Goal: Transaction & Acquisition: Purchase product/service

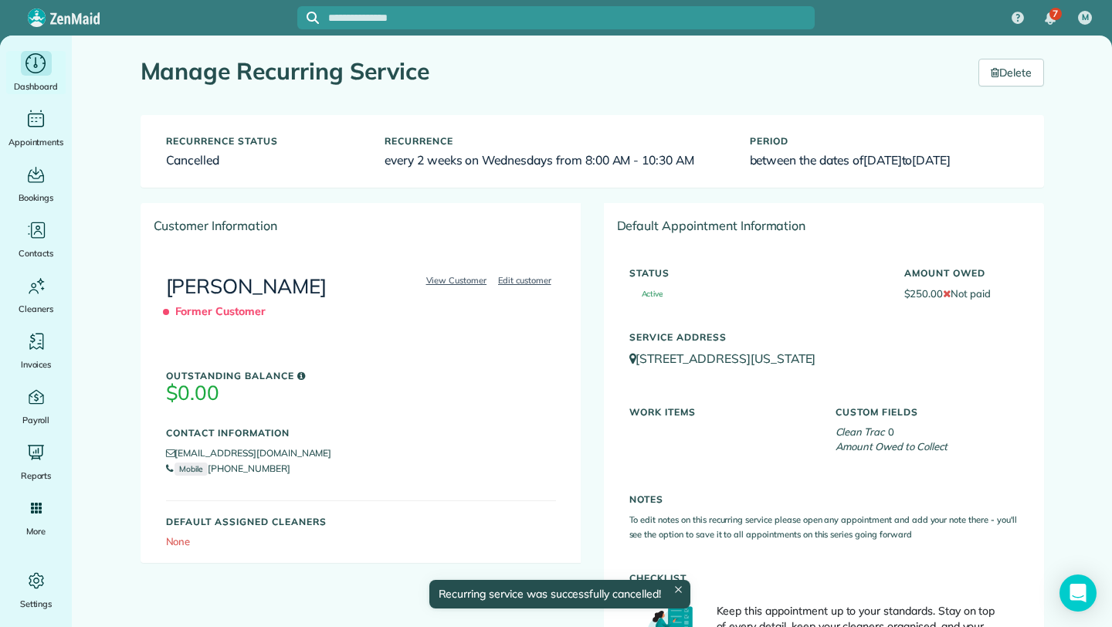
click at [32, 76] on div "Dashboard" at bounding box center [36, 72] width 62 height 43
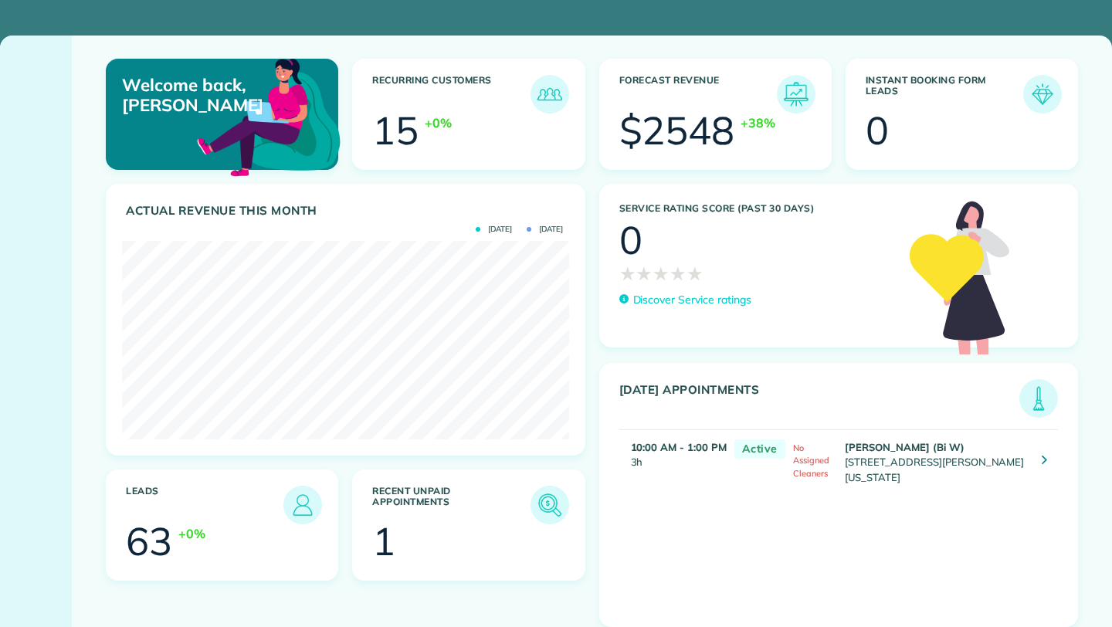
scroll to position [771897, 771649]
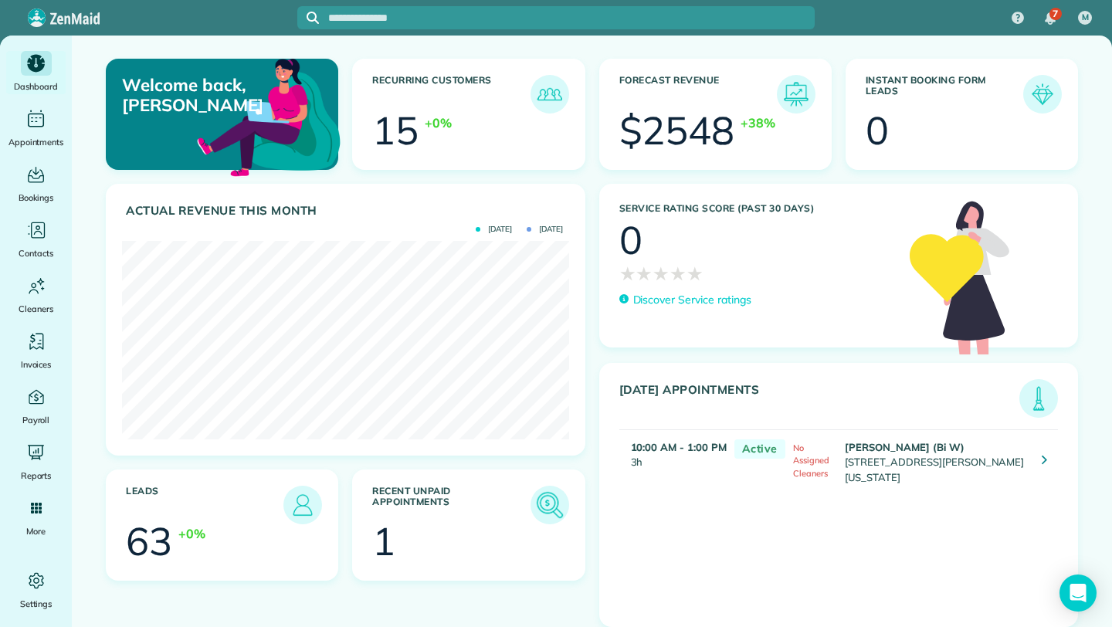
click at [557, 509] on img at bounding box center [550, 505] width 36 height 36
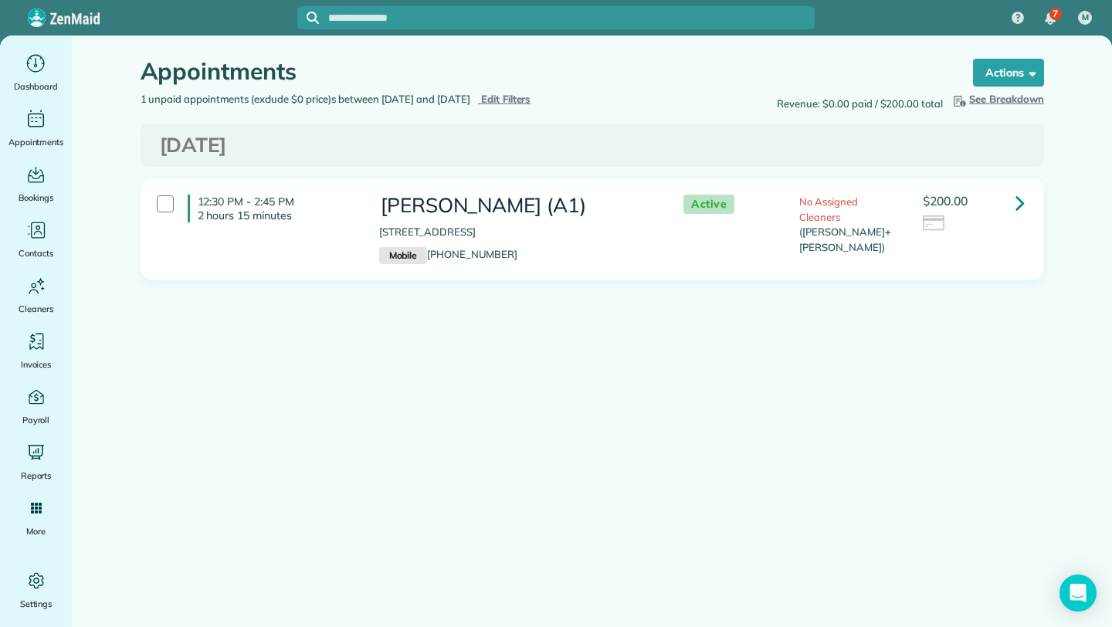
click at [1015, 205] on icon at bounding box center [1019, 202] width 9 height 27
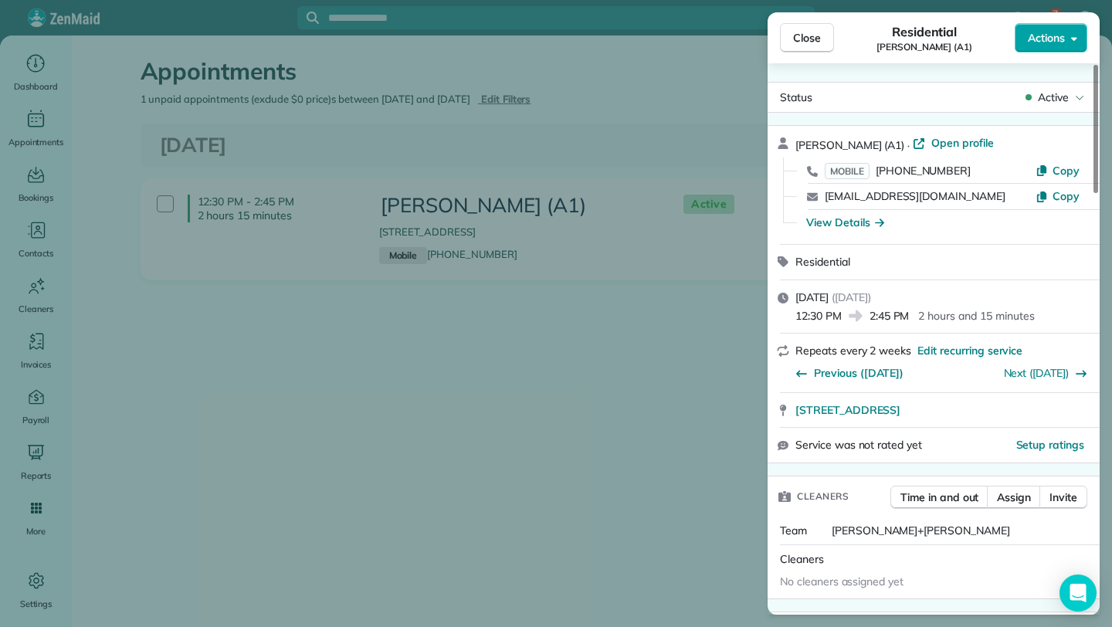
click at [1068, 39] on button "Actions" at bounding box center [1051, 37] width 73 height 29
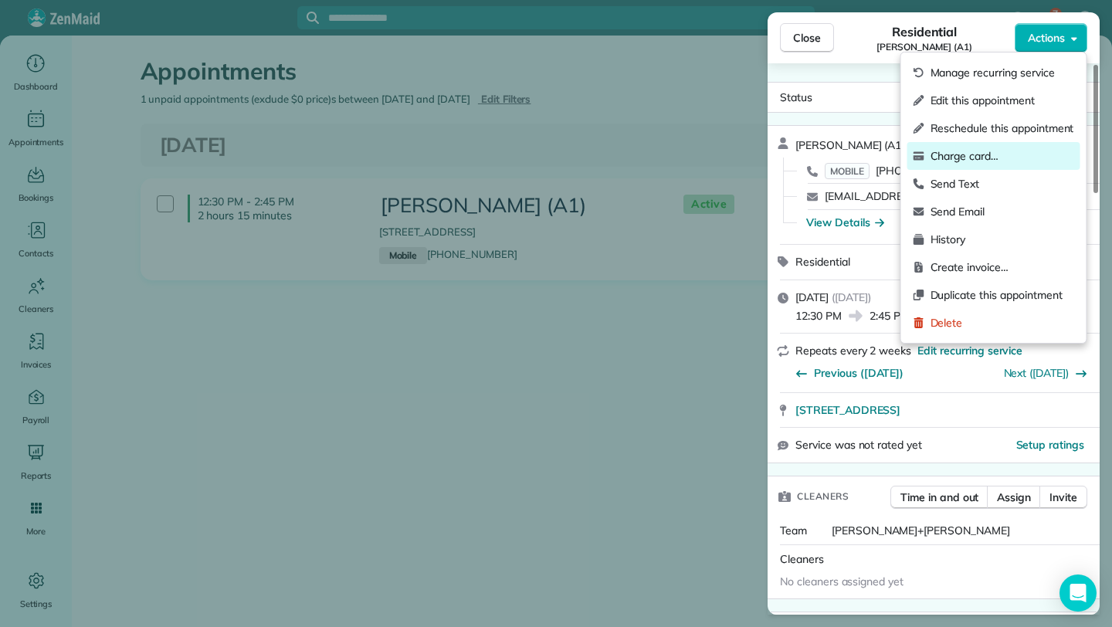
click at [977, 148] on span "Charge card…" at bounding box center [1002, 155] width 144 height 15
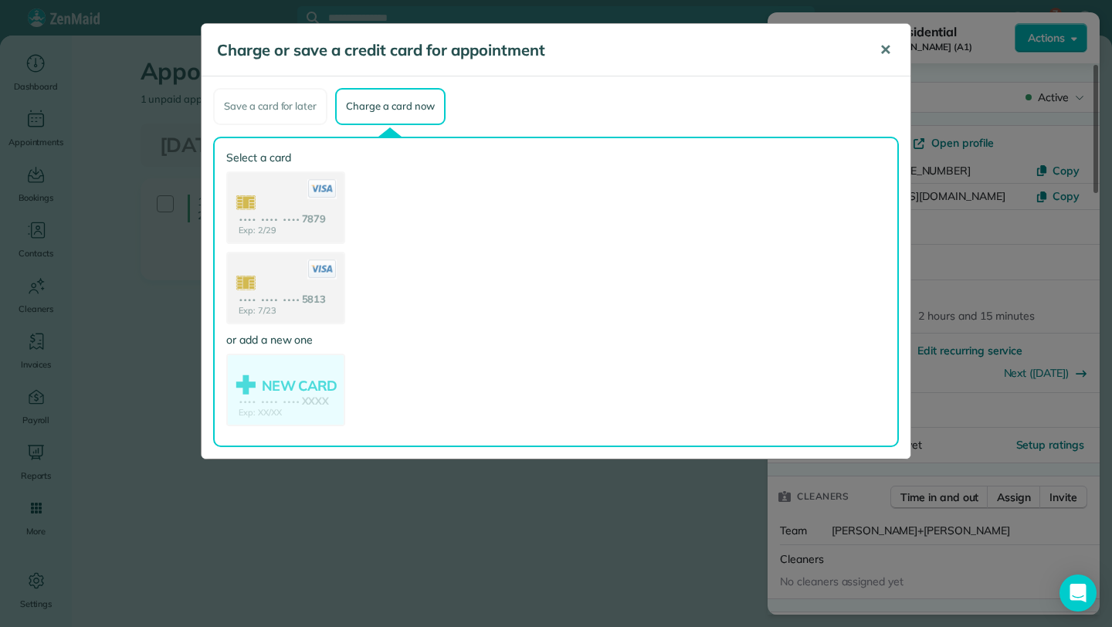
click at [886, 53] on span "✕" at bounding box center [885, 50] width 12 height 18
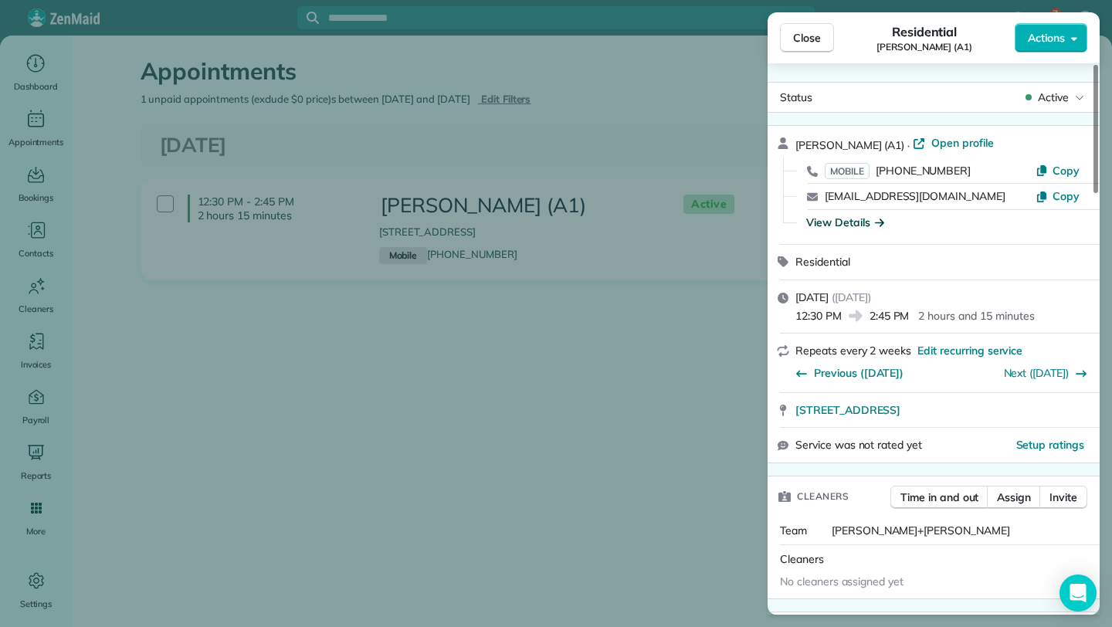
click at [827, 222] on div "View Details" at bounding box center [845, 222] width 78 height 15
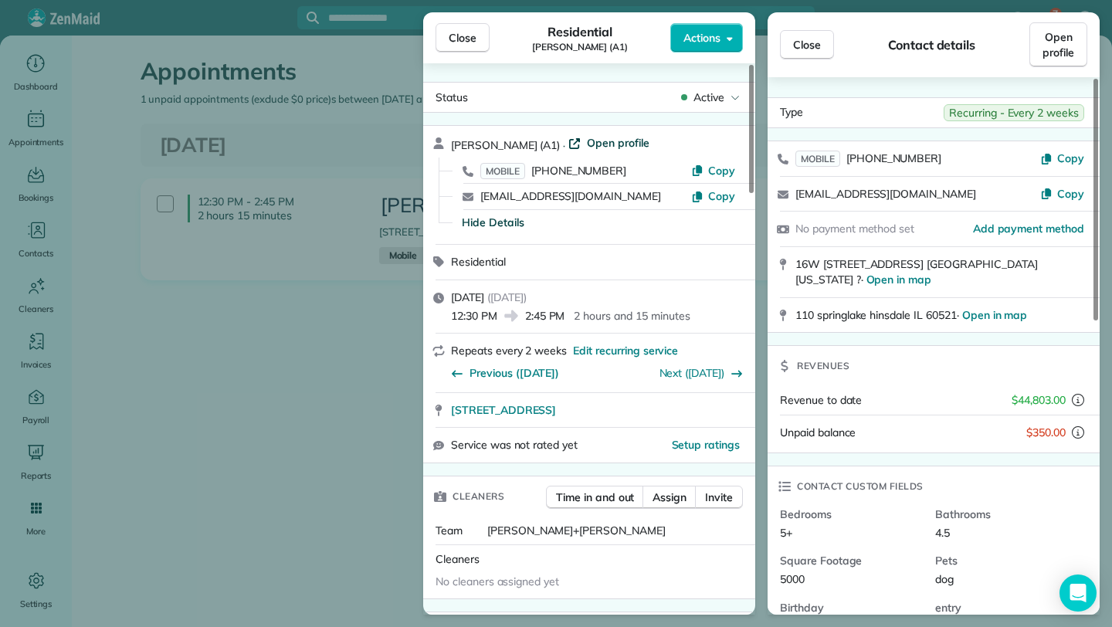
click at [612, 145] on span "Open profile" at bounding box center [618, 142] width 63 height 15
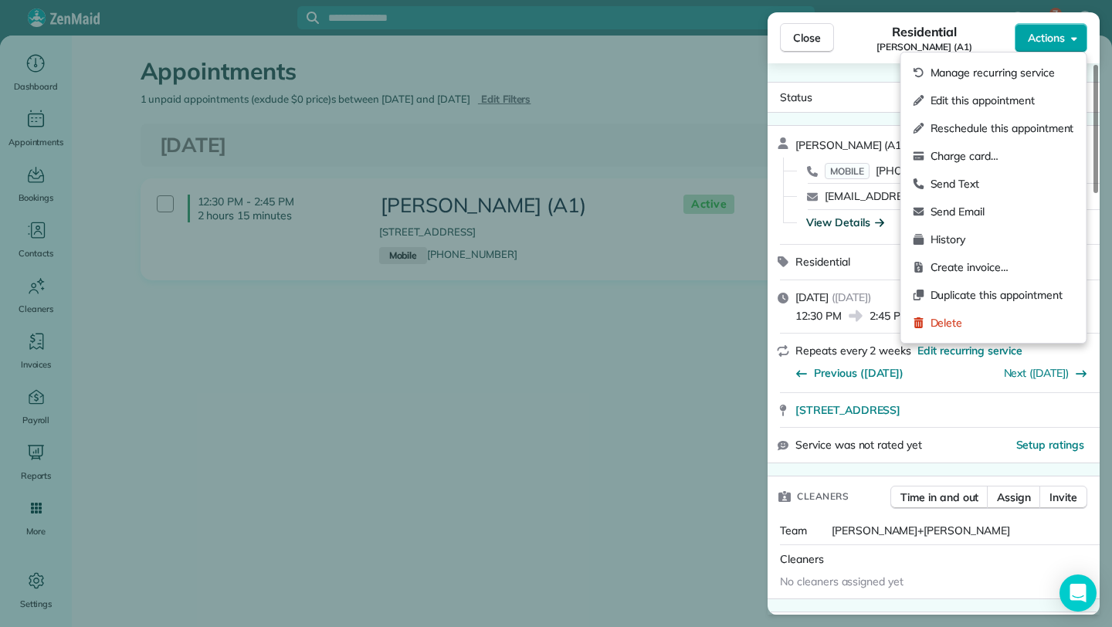
click at [1069, 31] on button "Actions" at bounding box center [1051, 37] width 73 height 29
click at [976, 158] on span "Charge card…" at bounding box center [1002, 155] width 144 height 15
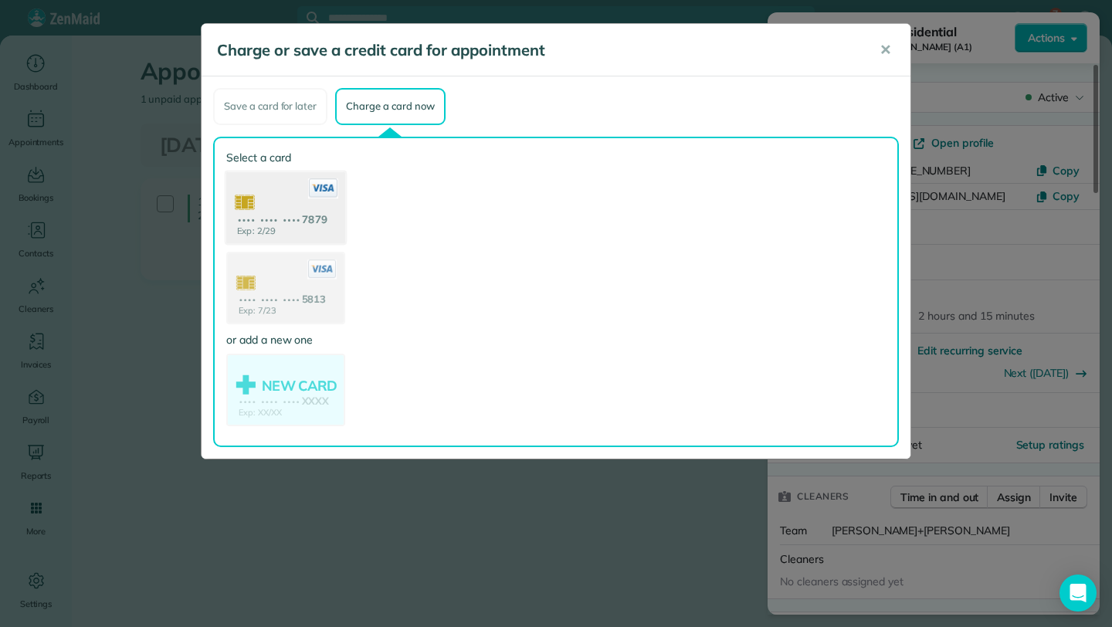
click at [286, 214] on use at bounding box center [285, 208] width 119 height 75
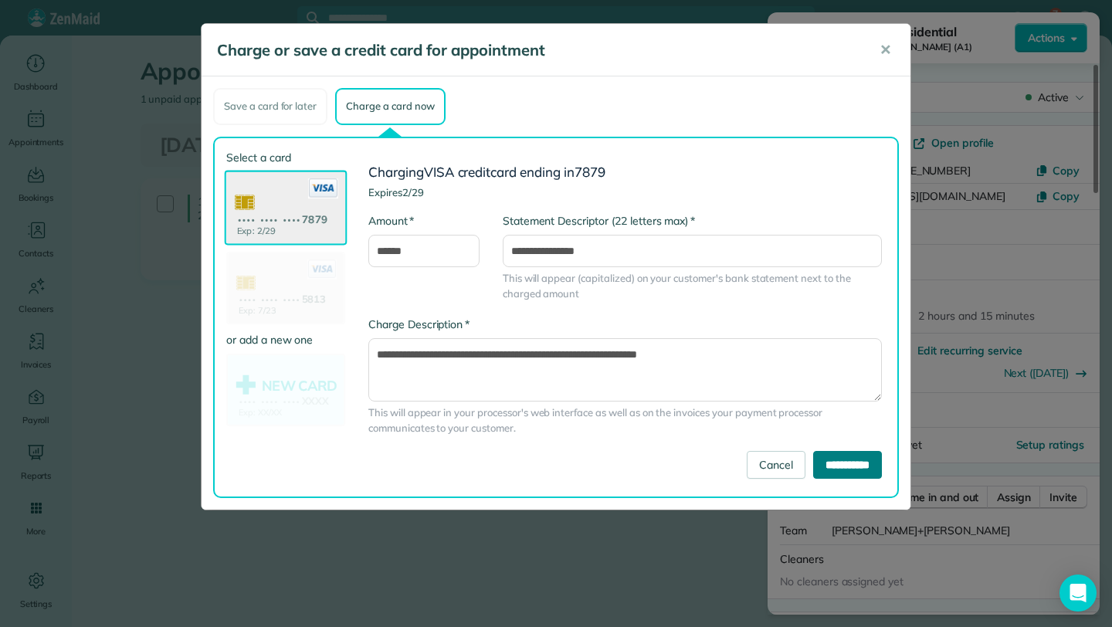
click at [853, 460] on input "**********" at bounding box center [847, 465] width 69 height 28
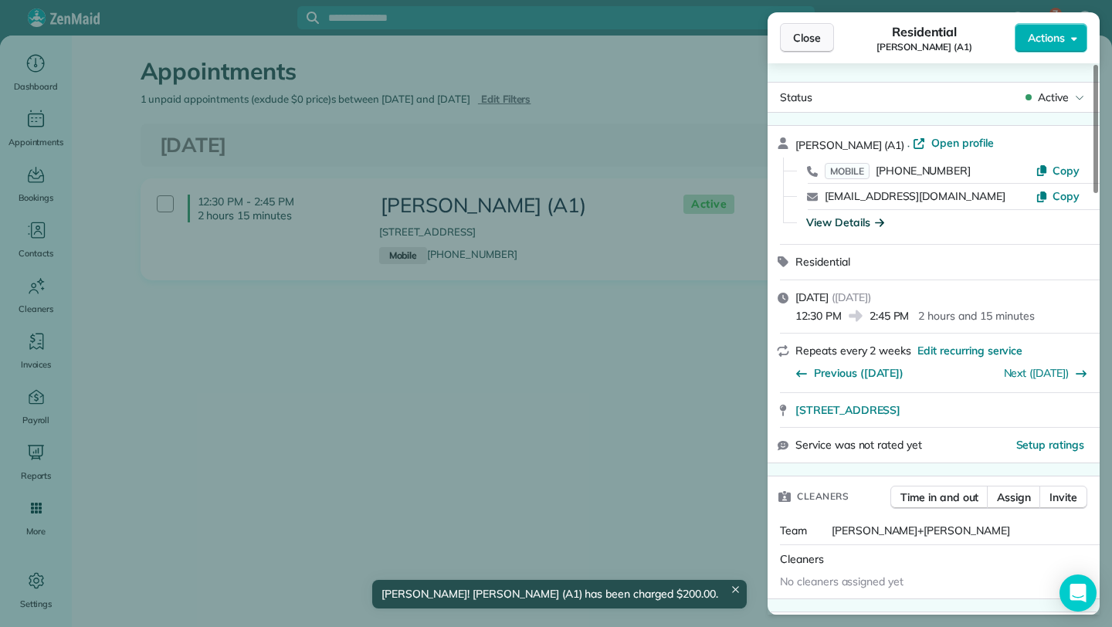
click at [813, 41] on span "Close" at bounding box center [807, 37] width 28 height 15
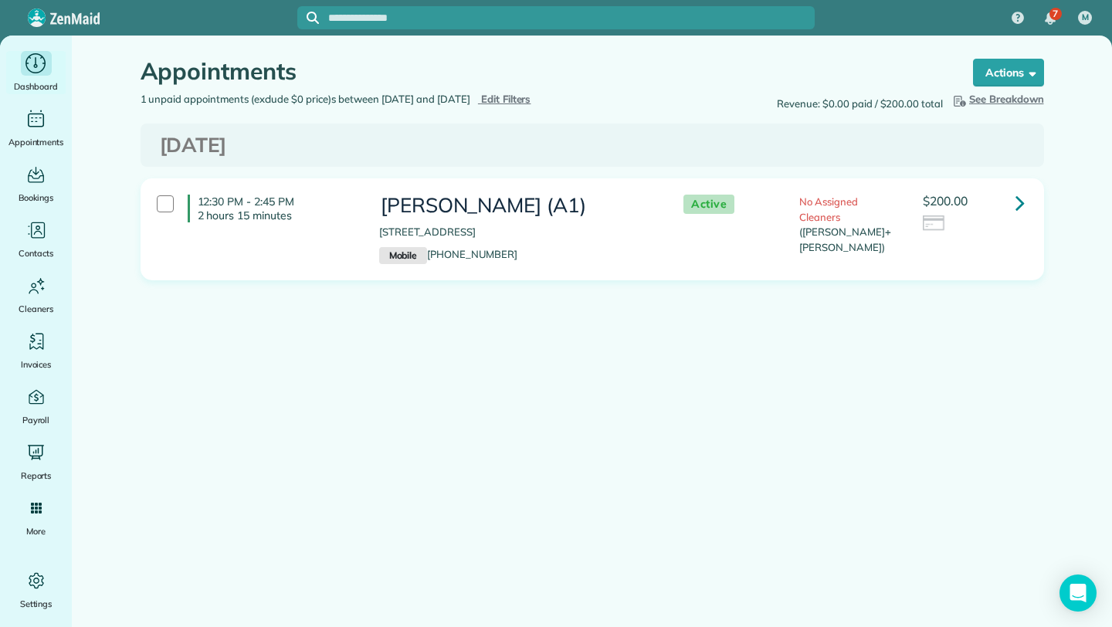
click at [27, 60] on icon "Main" at bounding box center [35, 63] width 20 height 20
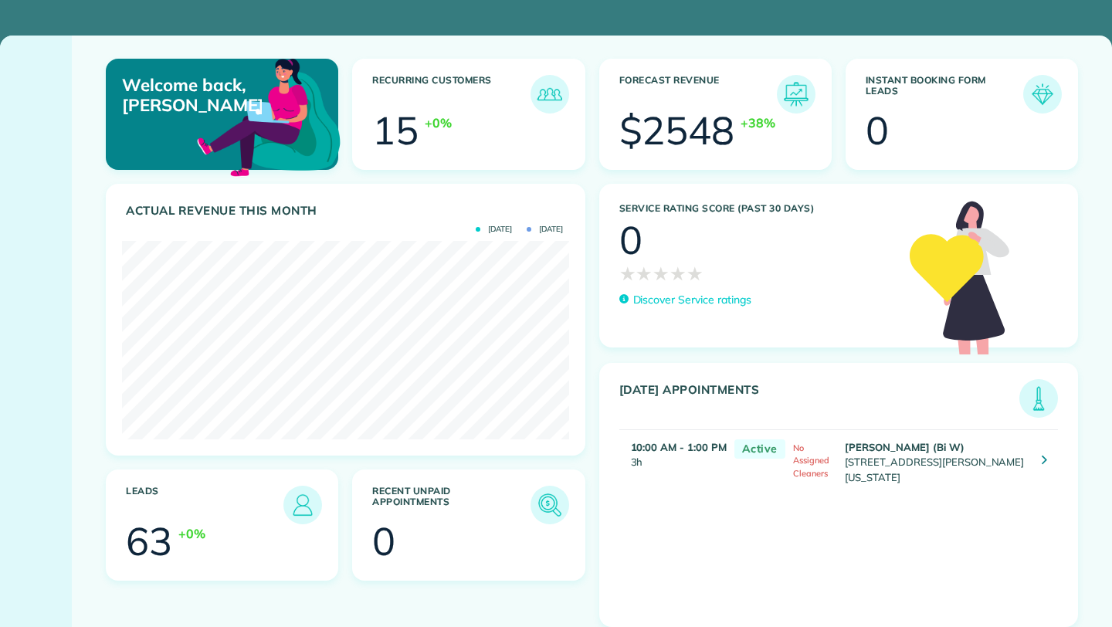
scroll to position [198, 446]
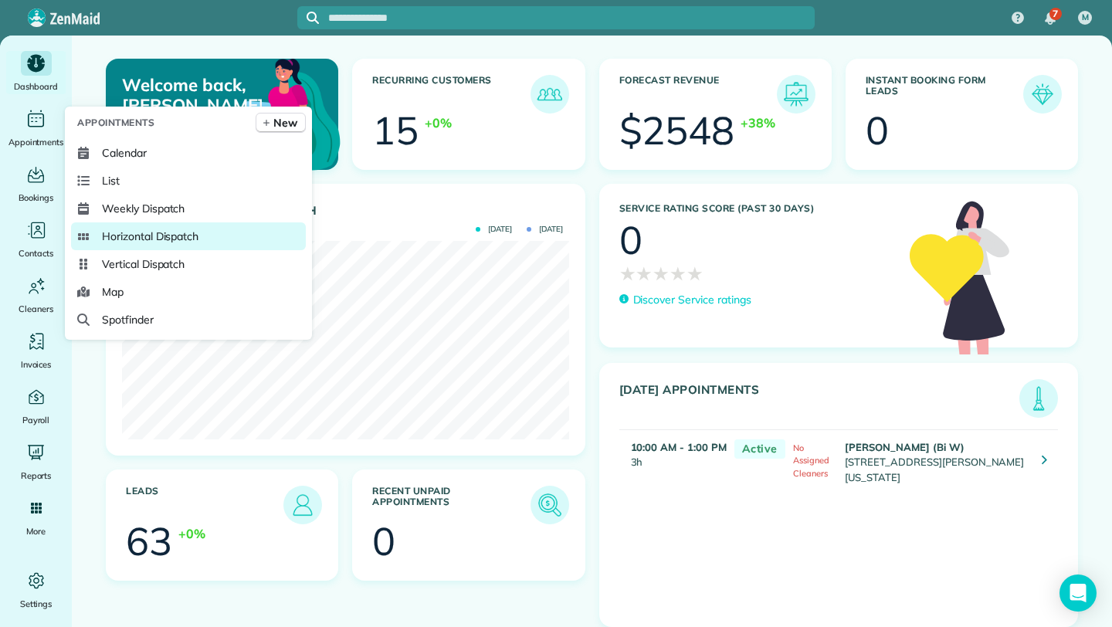
click at [232, 241] on link "Horizontal Dispatch" at bounding box center [188, 236] width 235 height 28
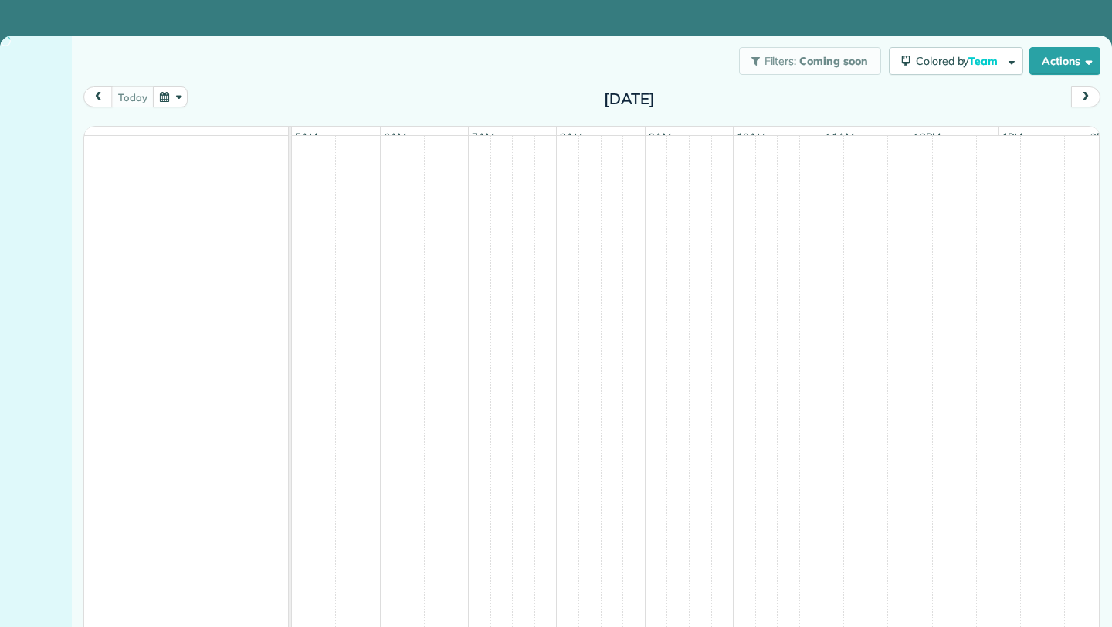
scroll to position [0, 89]
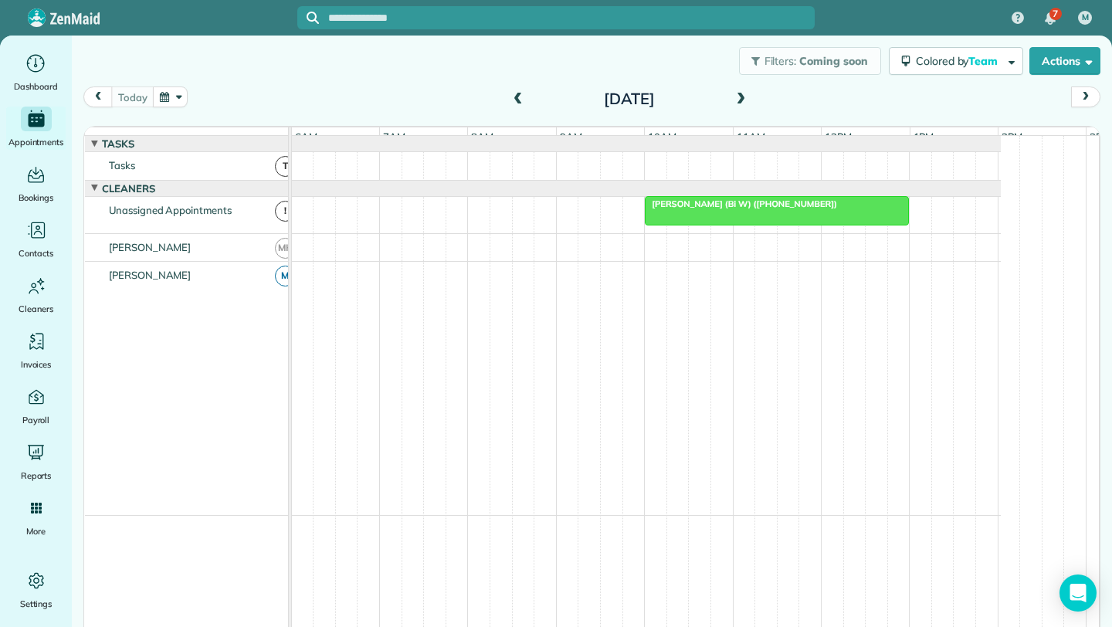
click at [737, 93] on span at bounding box center [740, 100] width 17 height 14
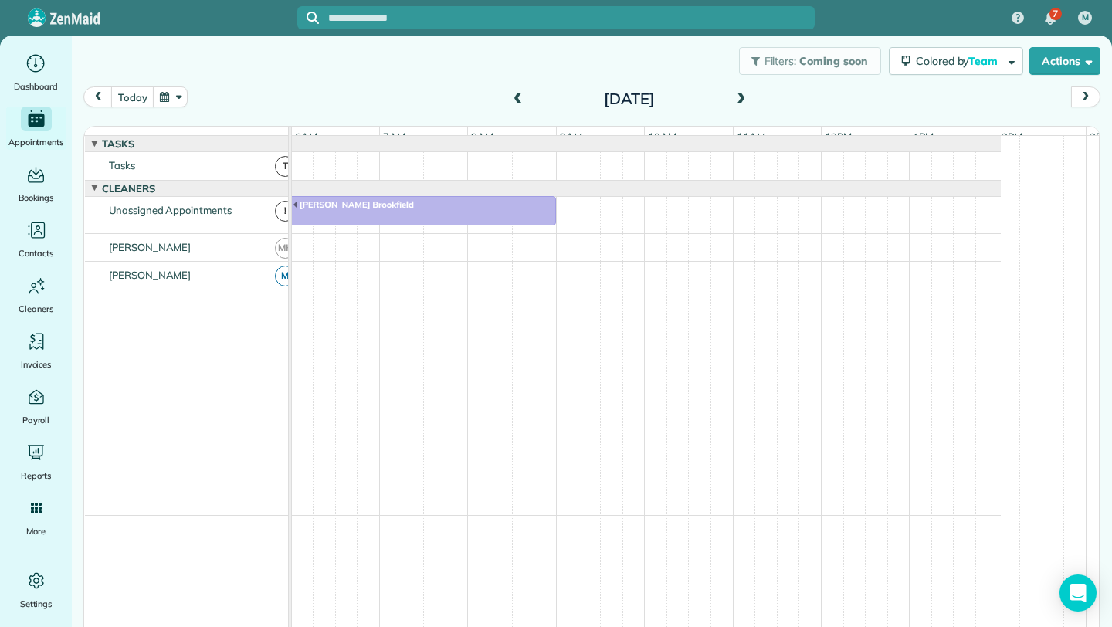
click at [737, 93] on span at bounding box center [740, 100] width 17 height 14
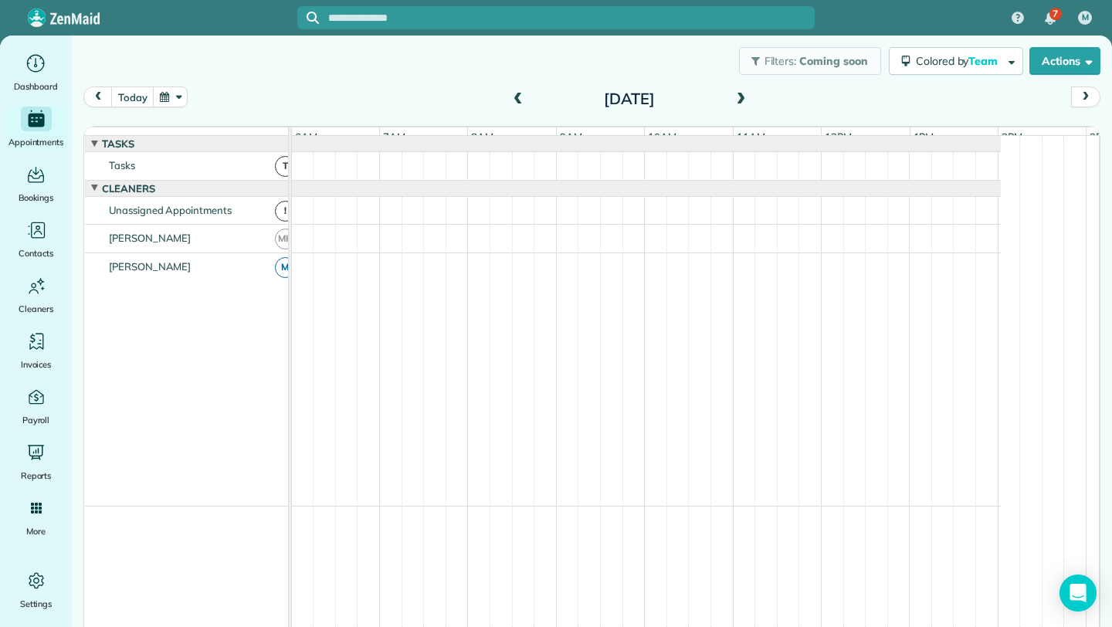
click at [737, 93] on span at bounding box center [740, 100] width 17 height 14
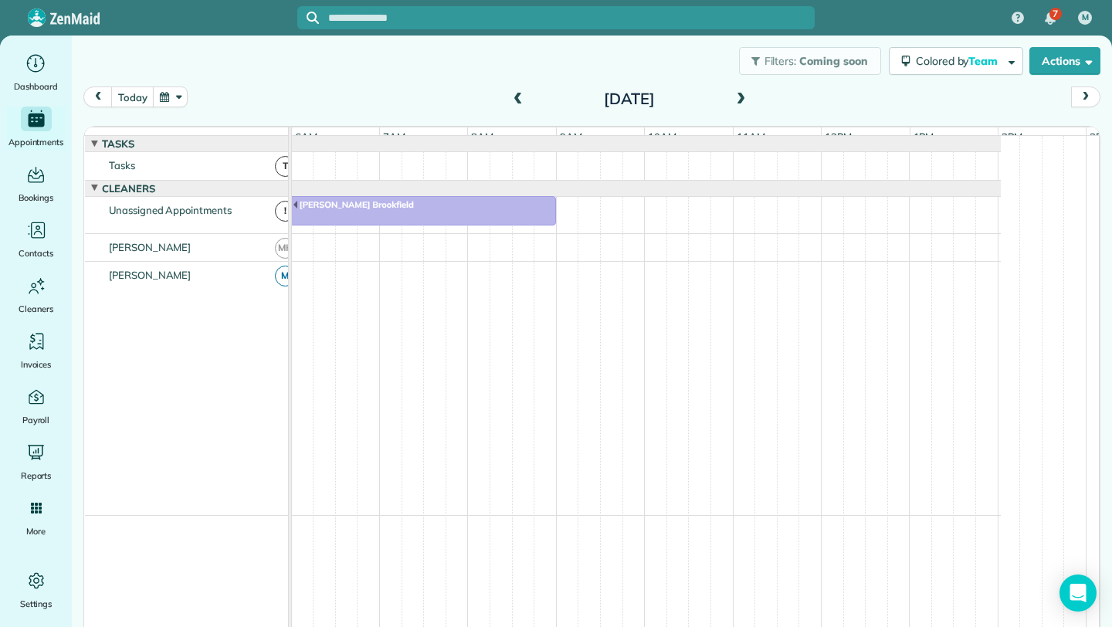
click at [737, 93] on span at bounding box center [740, 100] width 17 height 14
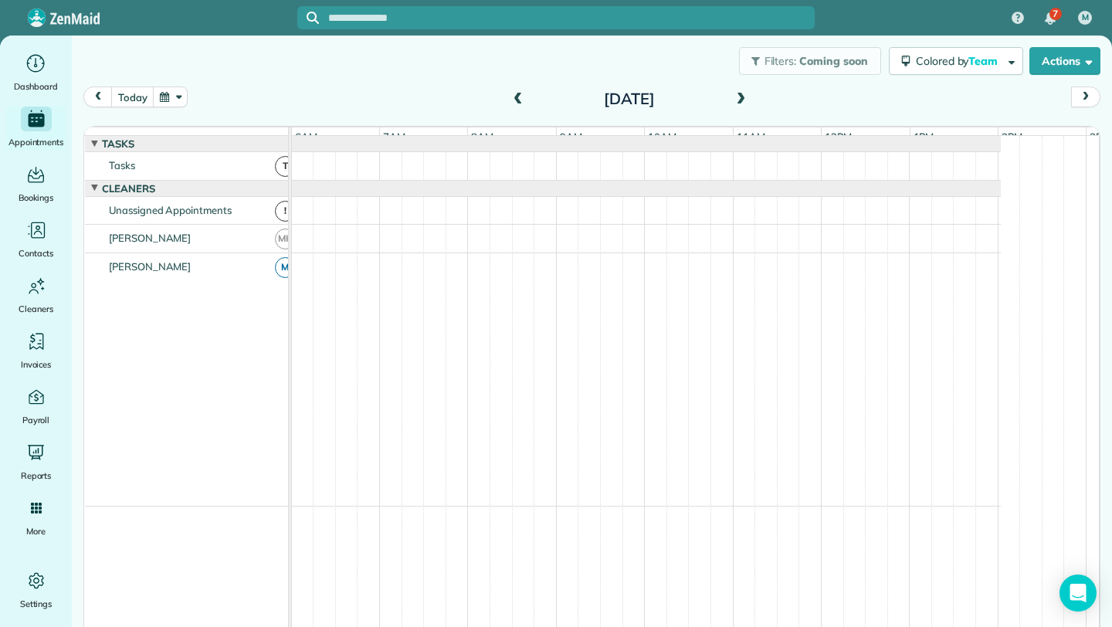
click at [737, 93] on span at bounding box center [740, 100] width 17 height 14
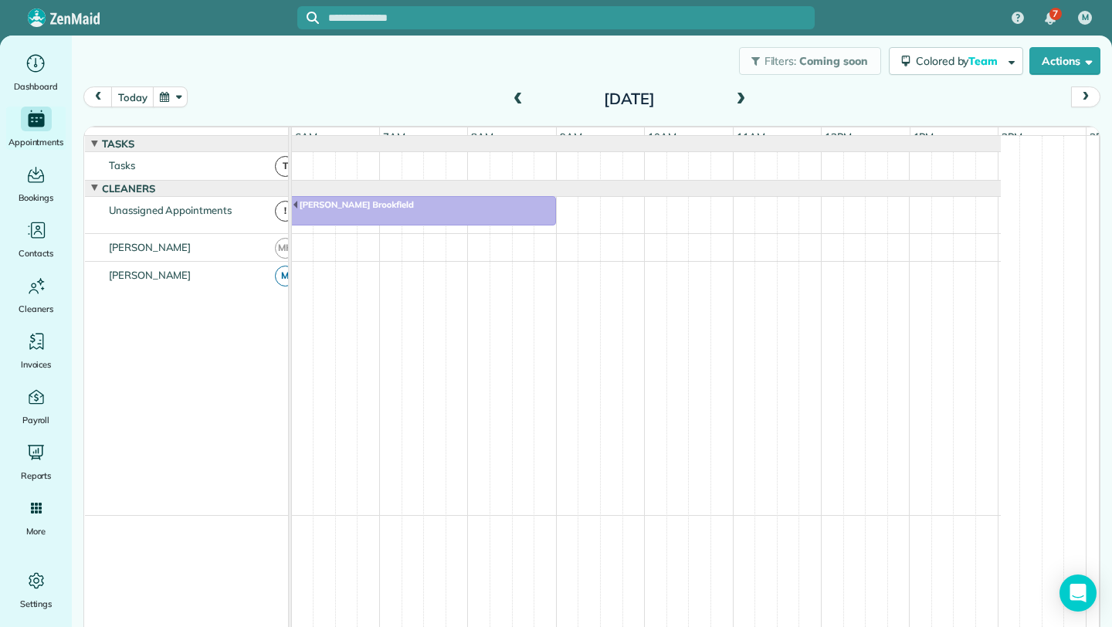
click at [740, 93] on span at bounding box center [740, 100] width 17 height 14
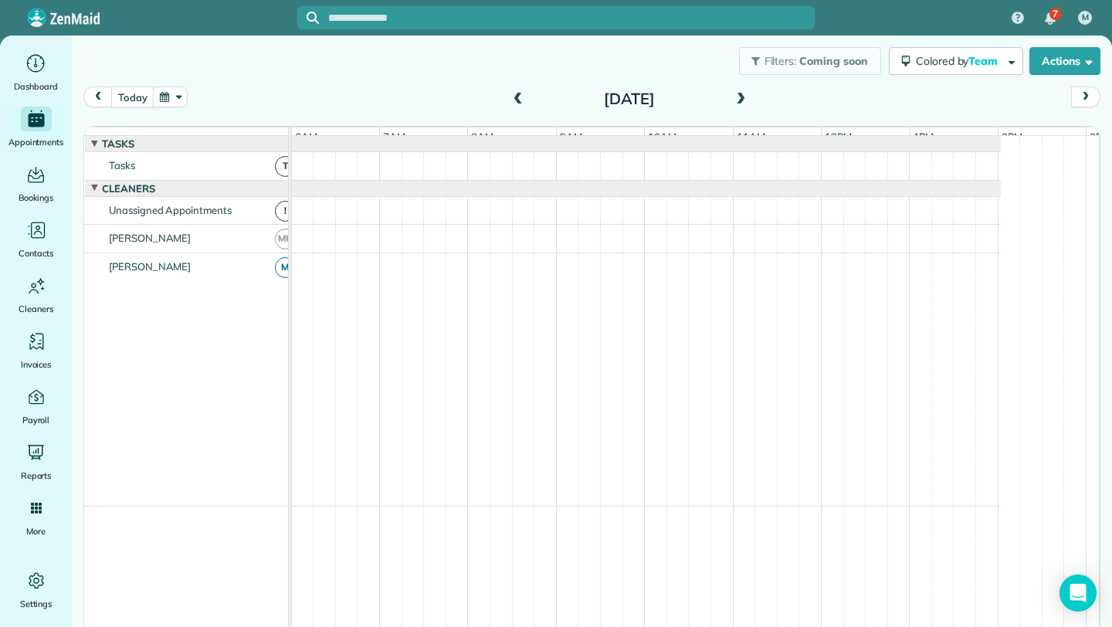
click at [739, 94] on span at bounding box center [740, 100] width 17 height 14
click at [510, 101] on span at bounding box center [518, 100] width 17 height 14
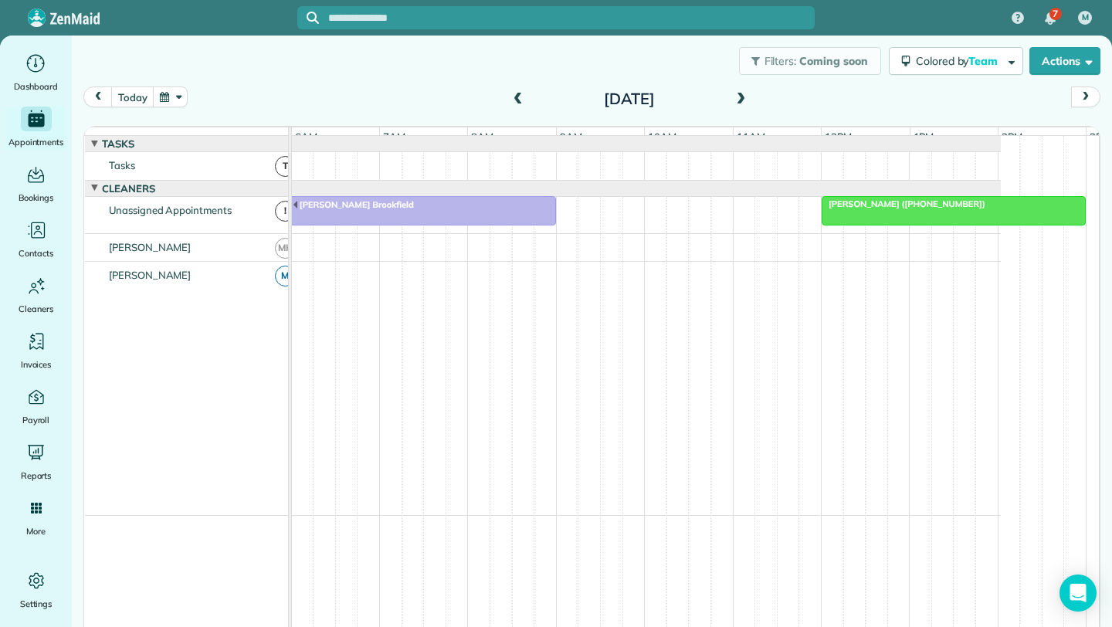
click at [510, 101] on span at bounding box center [518, 100] width 17 height 14
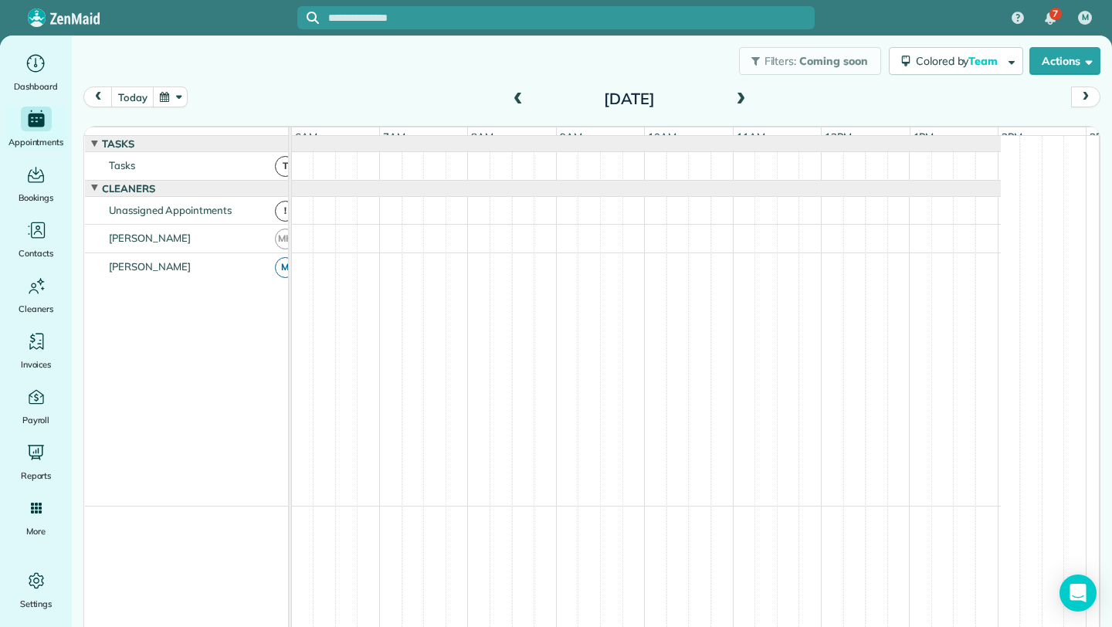
click at [510, 101] on span at bounding box center [518, 100] width 17 height 14
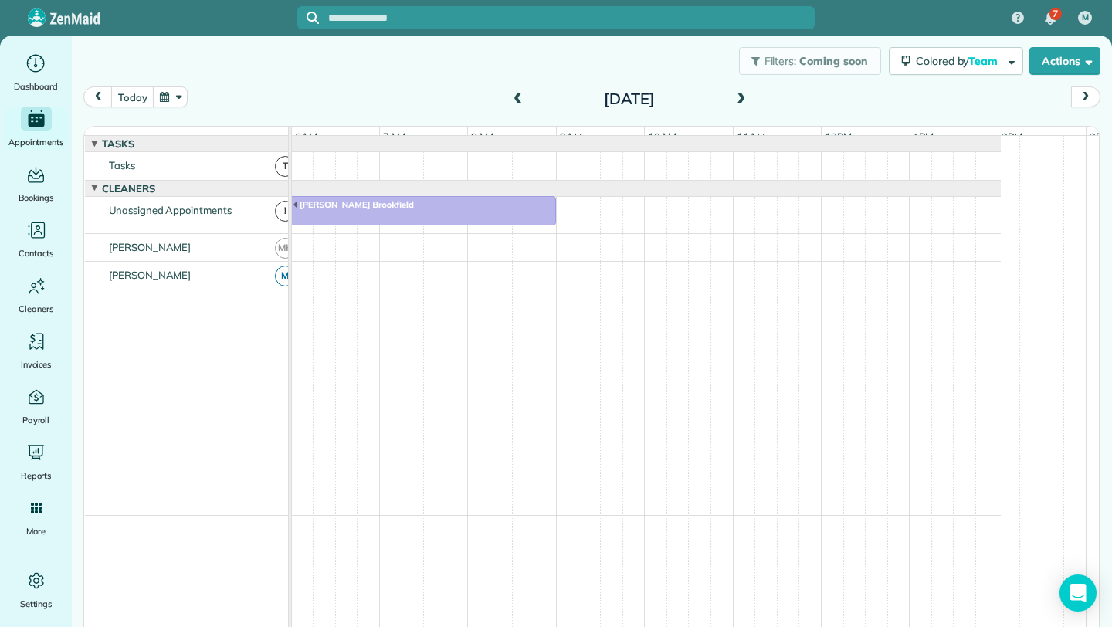
click at [510, 101] on span at bounding box center [518, 100] width 17 height 14
